Goal: Information Seeking & Learning: Learn about a topic

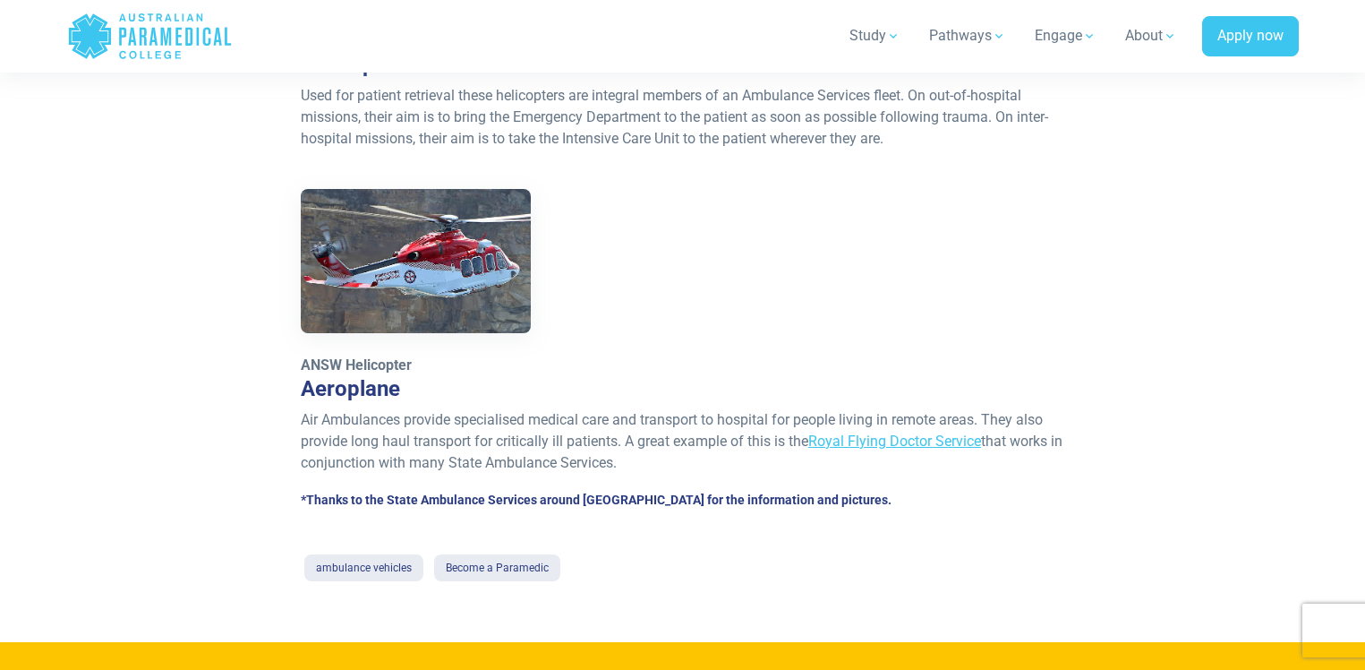
scroll to position [2148, 0]
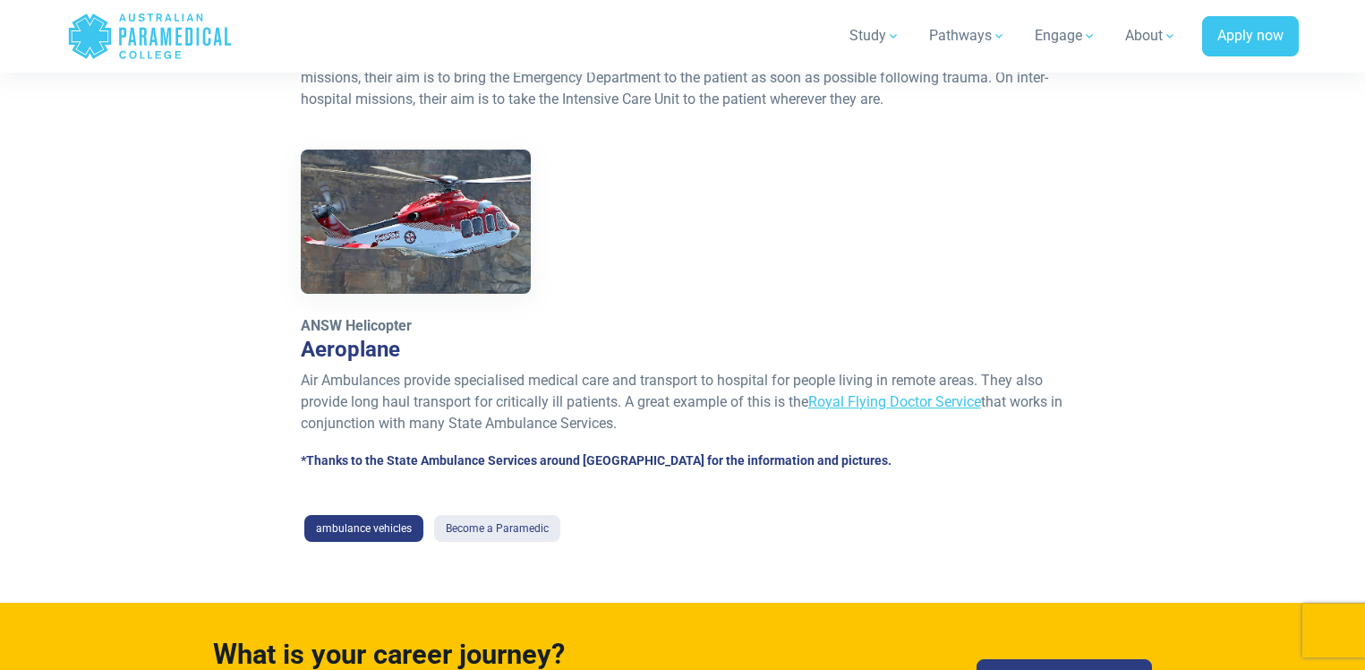
click at [370, 515] on link "ambulance vehicles" at bounding box center [363, 528] width 119 height 27
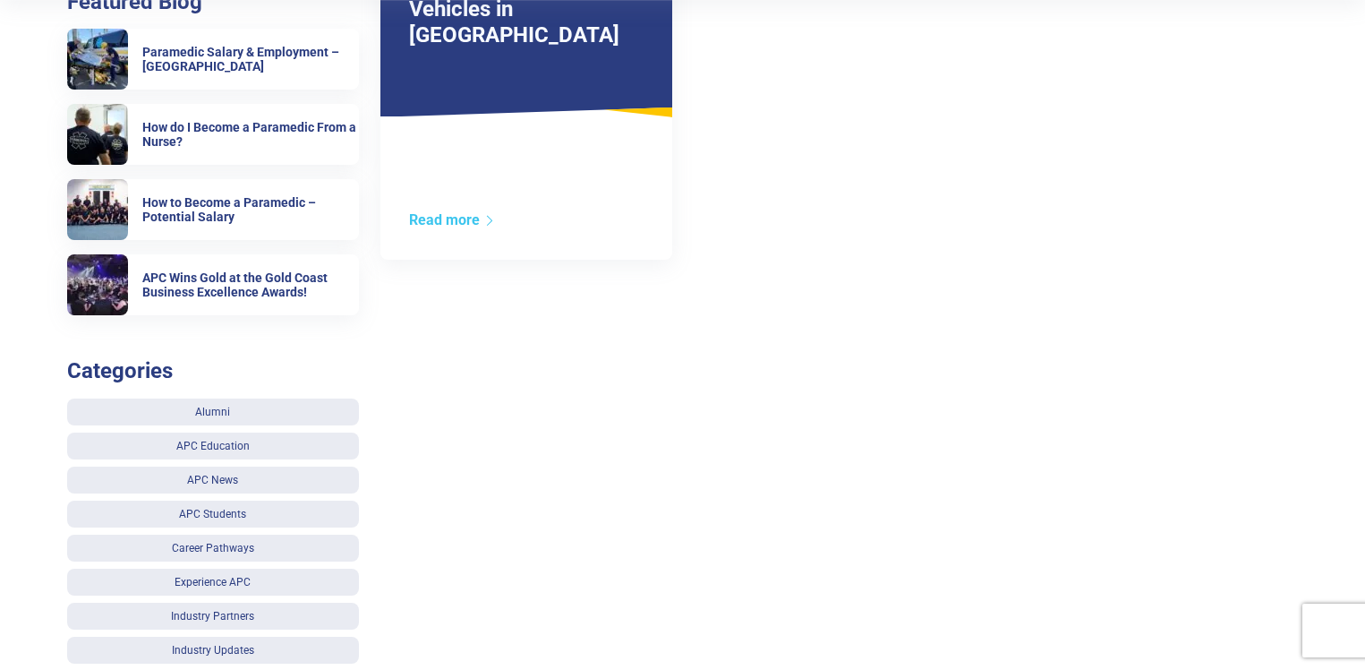
scroll to position [537, 0]
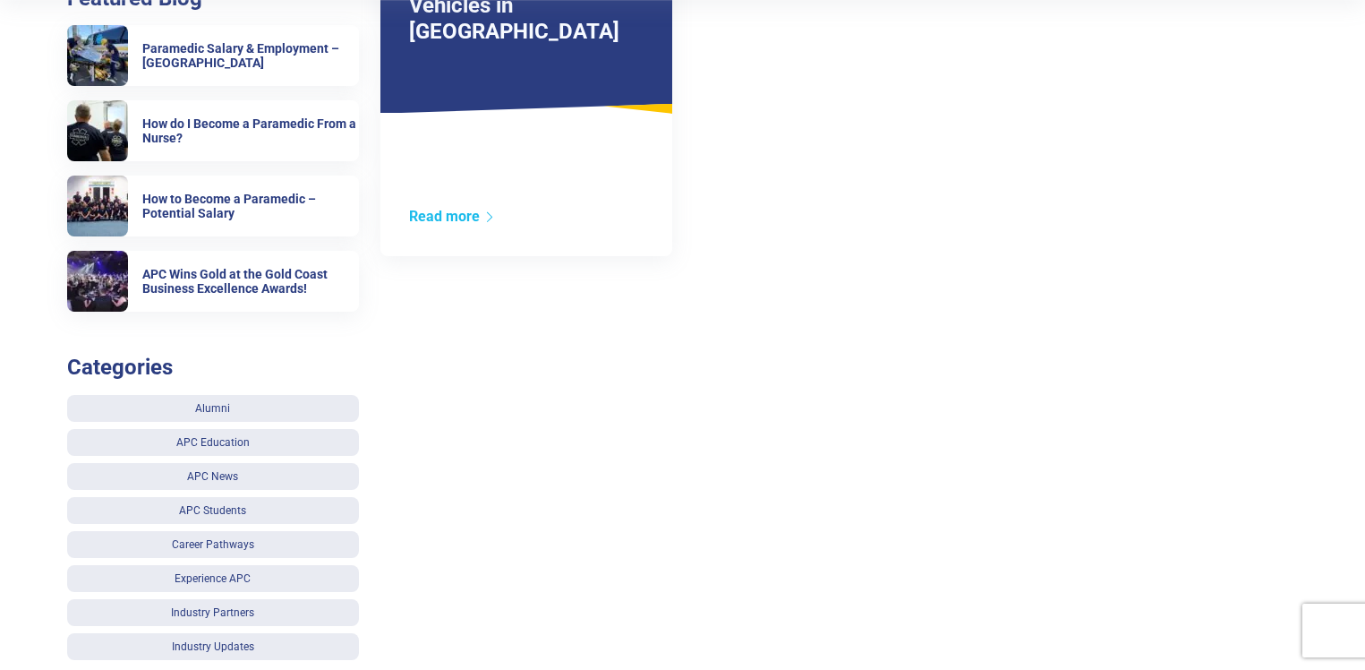
click at [466, 217] on link "Read more" at bounding box center [452, 216] width 87 height 17
